Goal: Find specific page/section: Find specific page/section

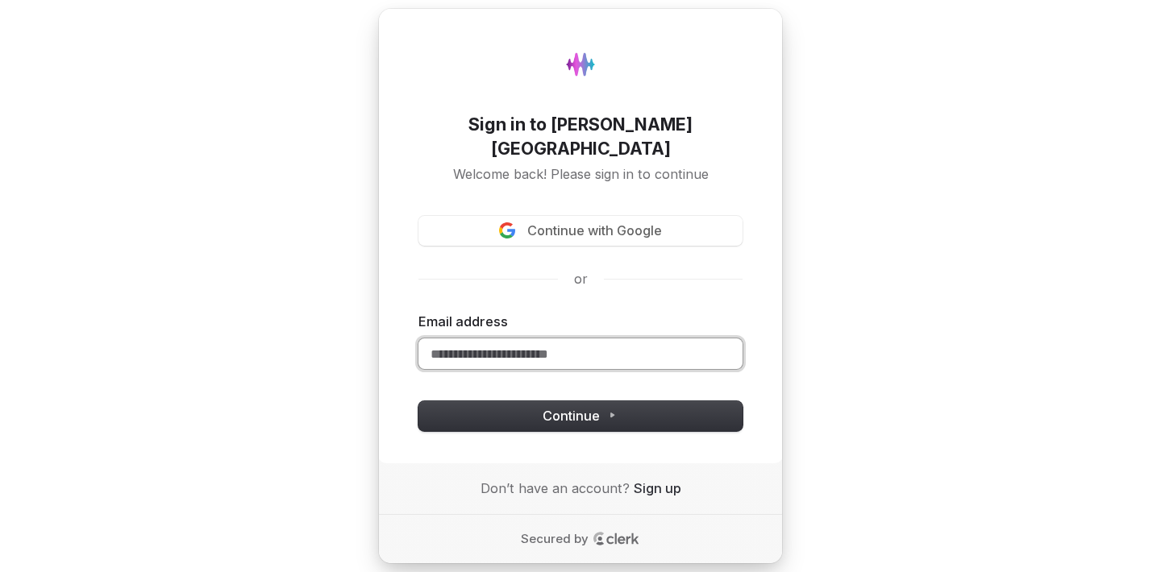
click at [554, 340] on input "Email address" at bounding box center [580, 354] width 324 height 31
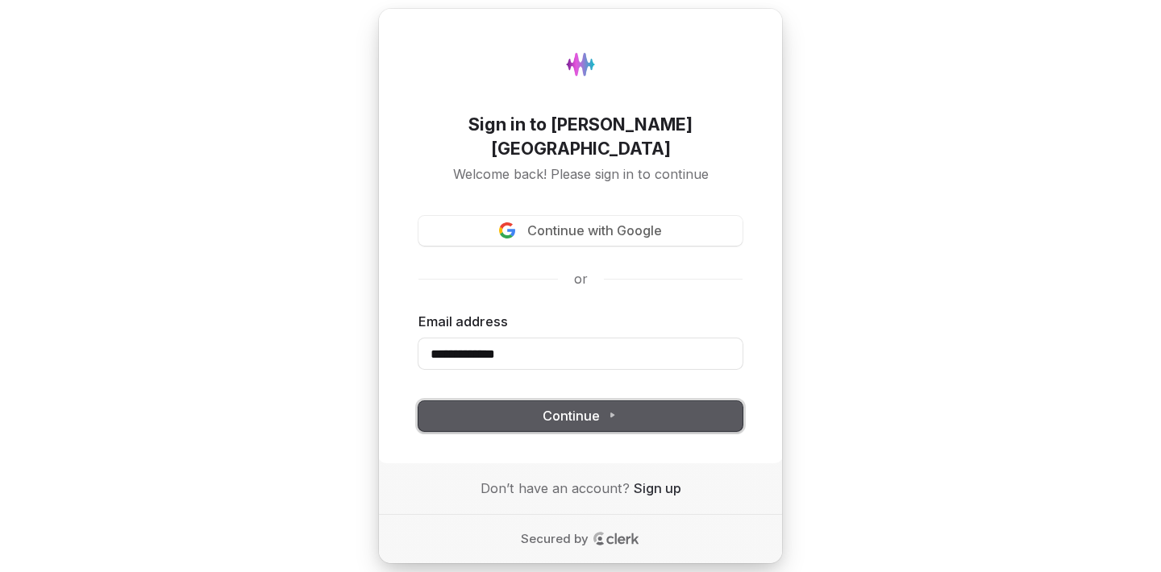
click at [615, 414] on button "Continue" at bounding box center [580, 416] width 324 height 31
type input "**********"
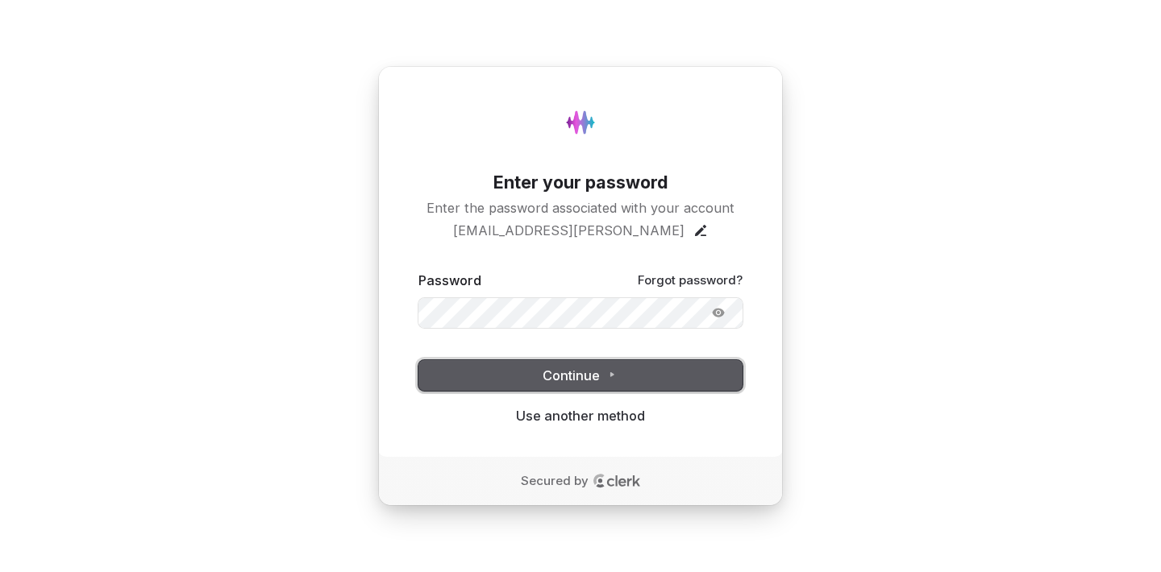
click at [576, 376] on span "Continue" at bounding box center [580, 376] width 76 height 19
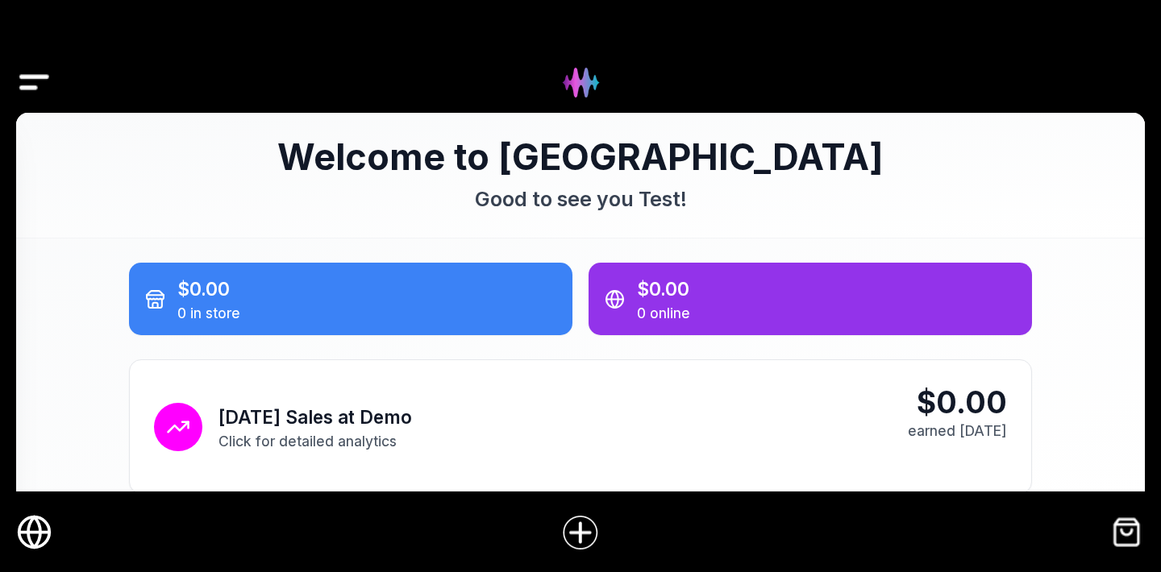
click at [39, 527] on icon "Online Store" at bounding box center [34, 532] width 12 height 31
click at [48, 533] on icon "Online Store" at bounding box center [34, 533] width 31 height 0
click at [36, 530] on icon "Online Store" at bounding box center [34, 532] width 36 height 36
click at [31, 533] on icon "Online Store" at bounding box center [34, 533] width 31 height 0
